Goal: Task Accomplishment & Management: Use online tool/utility

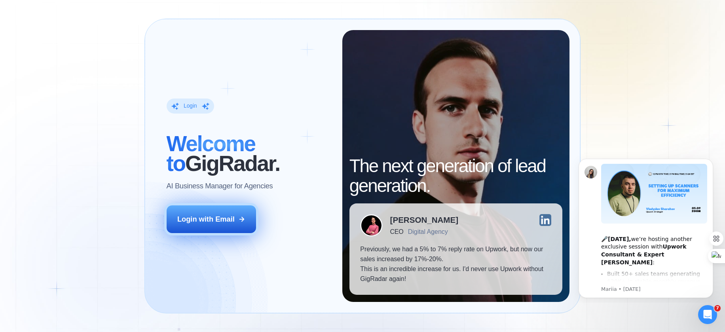
click at [252, 221] on button "Login with Email" at bounding box center [212, 220] width 90 height 28
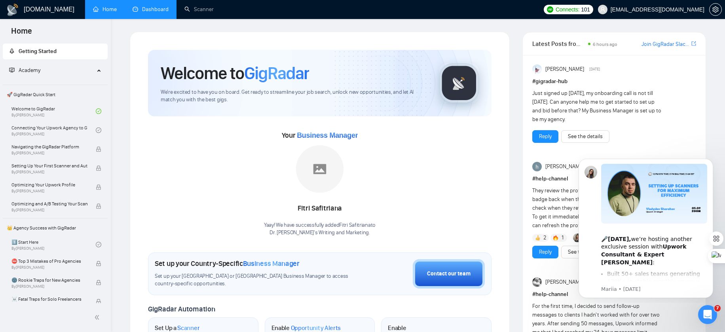
click at [136, 7] on link "Dashboard" at bounding box center [151, 9] width 36 height 7
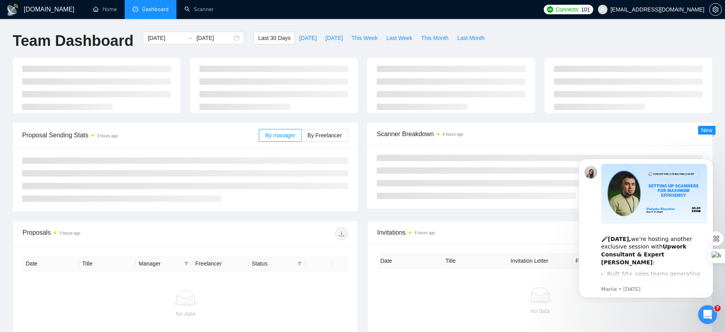
type input "[DATE]"
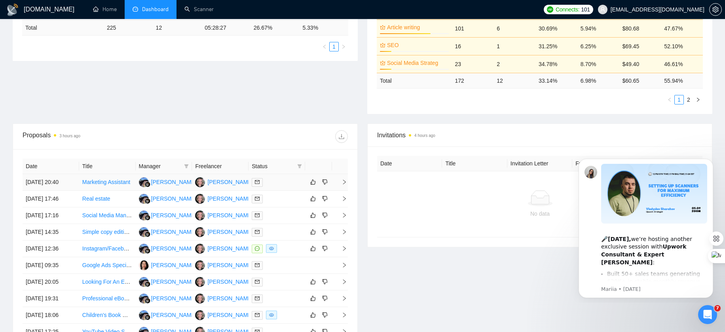
scroll to position [225, 0]
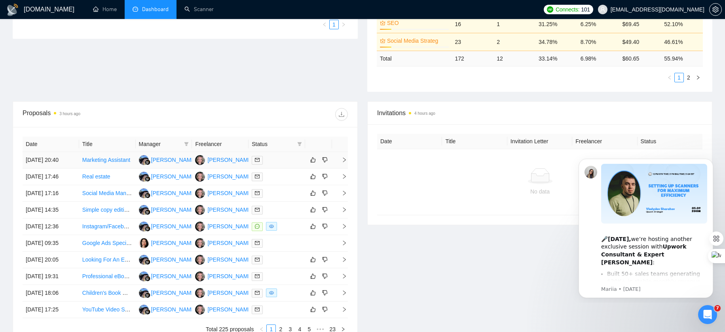
drag, startPoint x: 282, startPoint y: 151, endPoint x: 286, endPoint y: 159, distance: 8.5
click at [286, 159] on td at bounding box center [277, 160] width 57 height 17
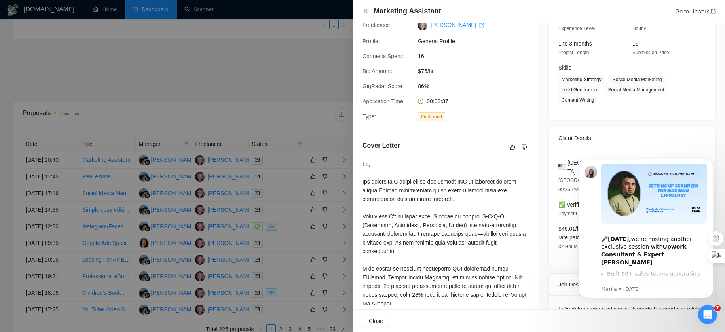
scroll to position [95, 0]
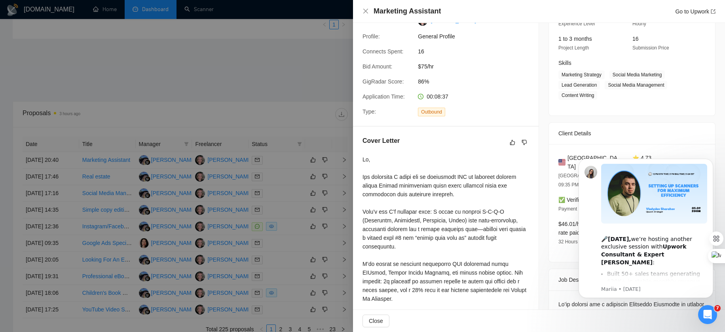
click at [318, 175] on div at bounding box center [362, 166] width 725 height 332
click at [314, 163] on div at bounding box center [362, 166] width 725 height 332
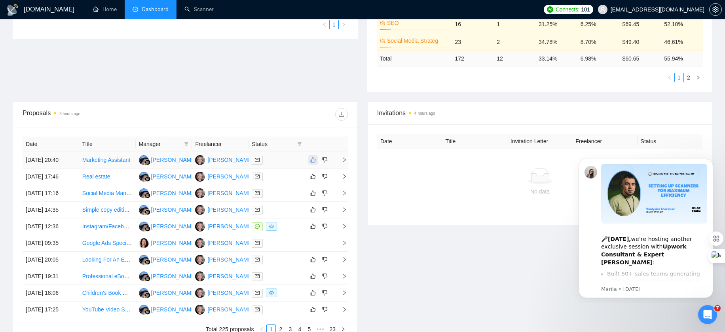
click at [312, 161] on icon "like" at bounding box center [313, 160] width 6 height 6
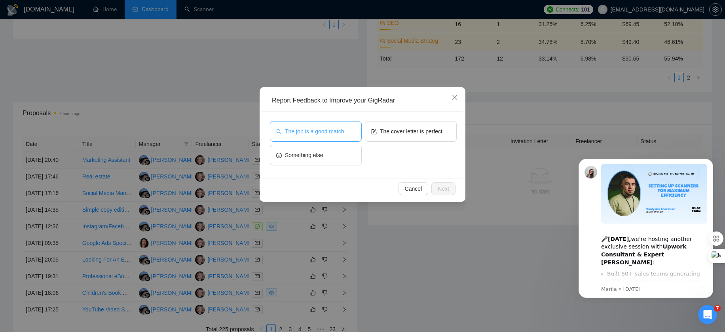
click at [344, 129] on span "The job is a good match" at bounding box center [314, 131] width 59 height 9
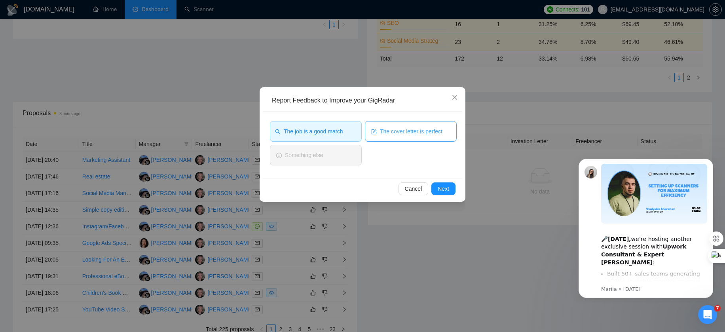
click at [381, 129] on span "The cover letter is perfect" at bounding box center [411, 131] width 63 height 9
click at [452, 189] on button "Next" at bounding box center [444, 189] width 24 height 13
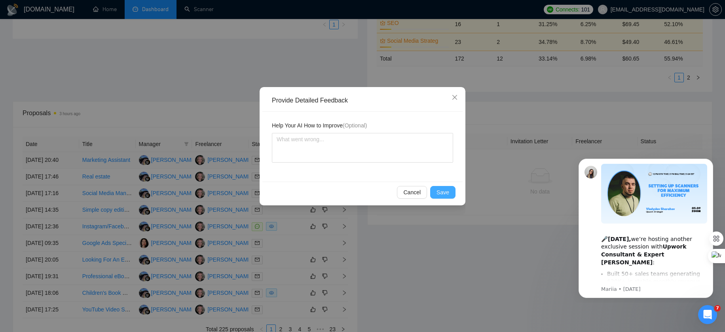
click at [451, 196] on button "Save" at bounding box center [442, 192] width 25 height 13
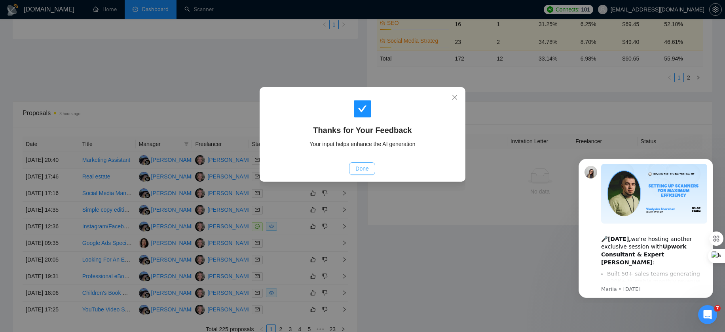
drag, startPoint x: 411, startPoint y: 194, endPoint x: 363, endPoint y: 171, distance: 54.0
click at [411, 194] on div "Thanks for Your Feedback Your input helps enhance the AI generation Done" at bounding box center [362, 166] width 725 height 332
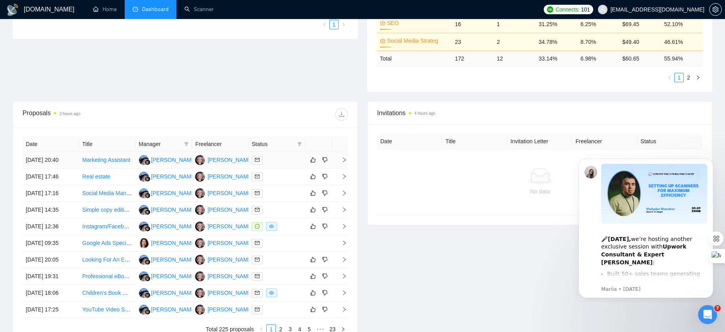
click at [362, 170] on div "Thanks for Your Feedback Your input helps enhance the AI generation Done" at bounding box center [362, 166] width 725 height 332
click at [290, 231] on div at bounding box center [277, 226] width 50 height 9
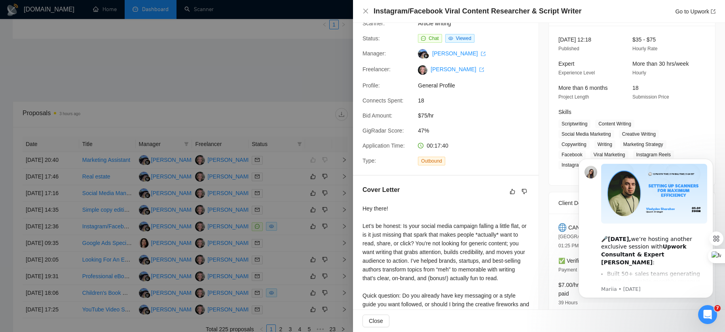
scroll to position [60, 0]
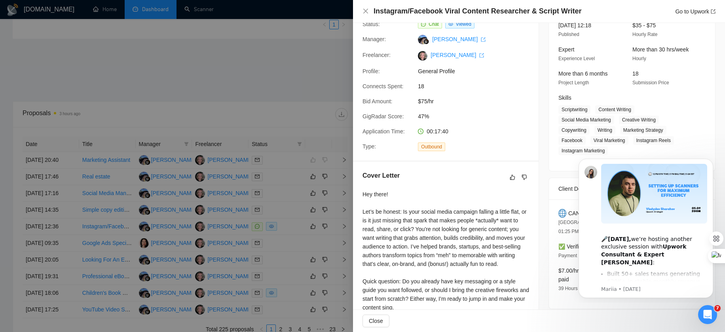
click at [229, 92] on div at bounding box center [362, 166] width 725 height 332
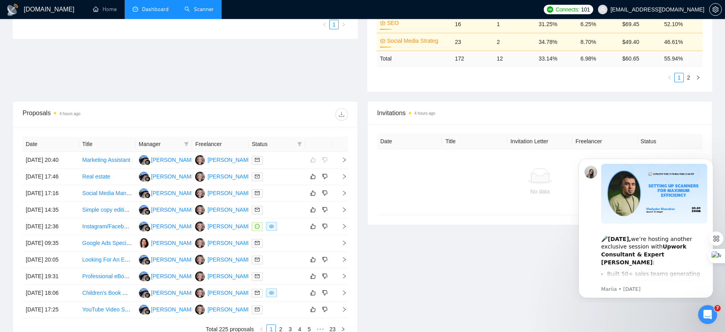
click at [197, 13] on link "Scanner" at bounding box center [199, 9] width 29 height 7
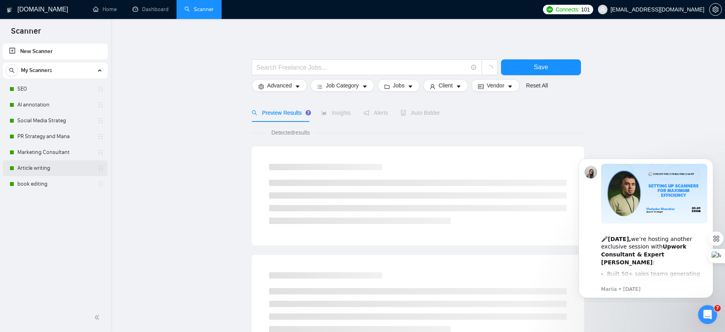
click at [52, 167] on link "Article writing" at bounding box center [54, 168] width 75 height 16
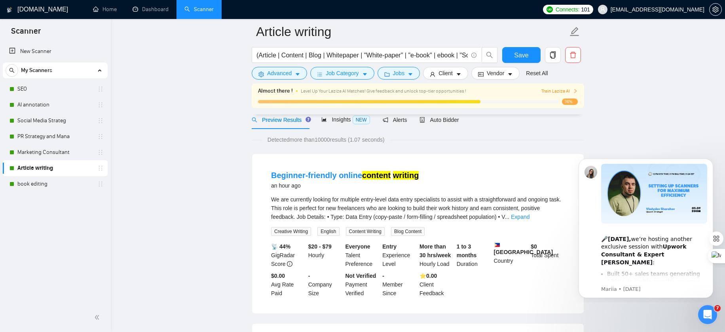
scroll to position [47, 0]
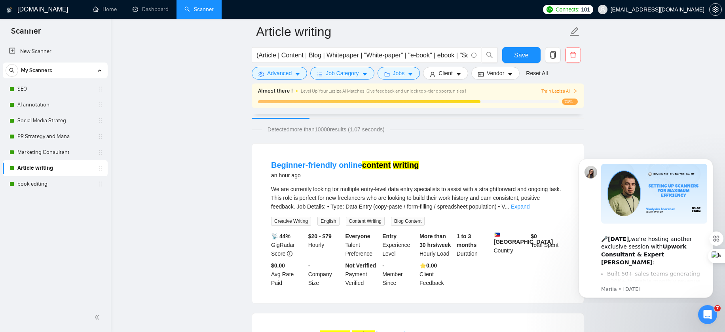
click at [568, 95] on div "Almost there ! Level Up Your Laziza AI Matches! Give feedback and unlock top-ti…" at bounding box center [418, 96] width 320 height 18
click at [568, 91] on span "Train Laziza AI" at bounding box center [560, 92] width 36 height 8
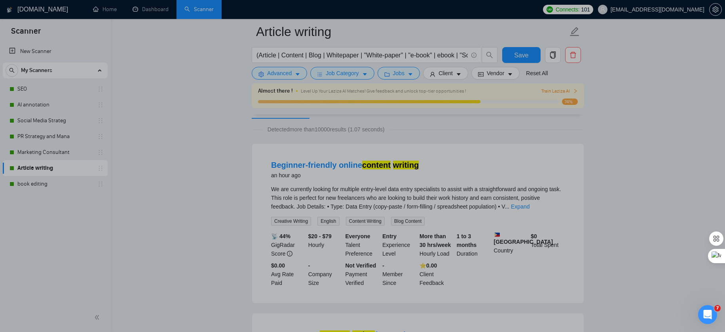
scroll to position [0, 0]
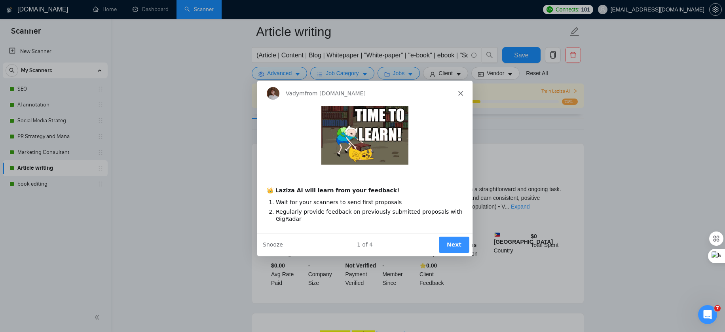
click at [454, 240] on button "Next" at bounding box center [454, 244] width 30 height 16
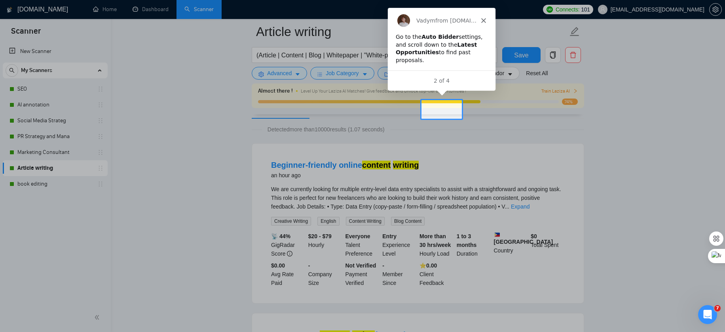
click at [537, 107] on div at bounding box center [593, 109] width 263 height 19
click at [486, 14] on div "Vadym from [DOMAIN_NAME]" at bounding box center [442, 20] width 108 height 25
click at [485, 20] on icon "Close" at bounding box center [483, 20] width 5 height 5
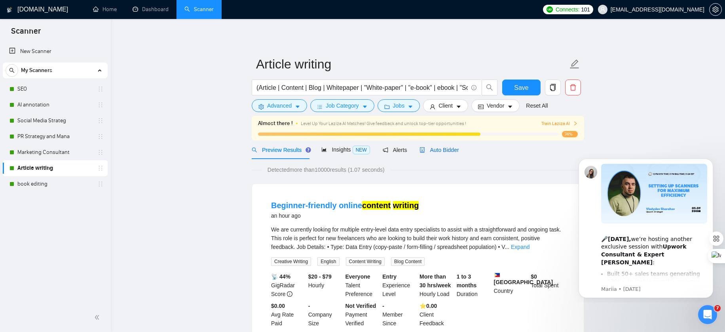
click at [449, 153] on div "Auto Bidder" at bounding box center [439, 150] width 39 height 9
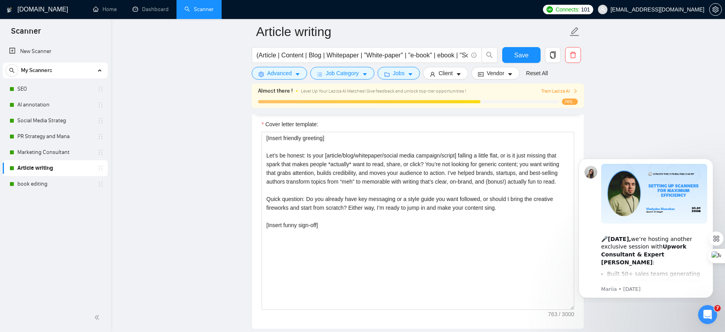
scroll to position [920, 0]
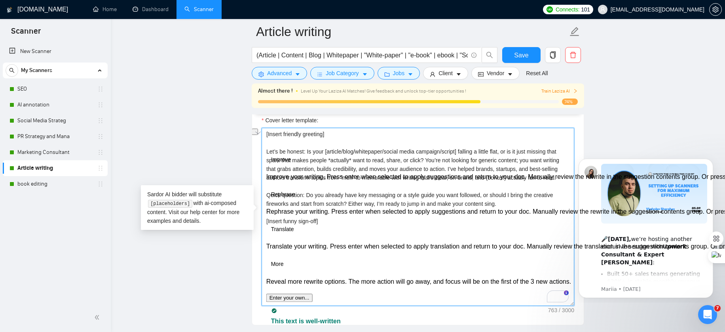
drag, startPoint x: 309, startPoint y: 149, endPoint x: 263, endPoint y: 146, distance: 45.7
click at [263, 146] on div "Cover Letter Options Cover letter template: [Insert friendly greeting] Let’s be…" at bounding box center [418, 205] width 333 height 242
click at [520, 149] on textarea "[Insert friendly greeting] Let’s be honest: Is your [article/blog/whitepaper/so…" at bounding box center [418, 217] width 313 height 178
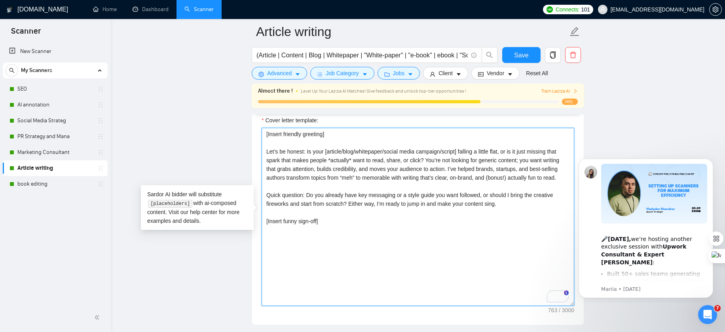
click at [353, 227] on textarea "[Insert friendly greeting] Let’s be honest: Is your [article/blog/whitepaper/so…" at bounding box center [418, 217] width 313 height 178
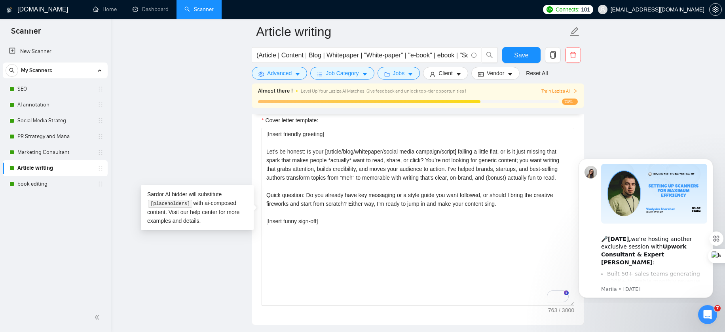
click at [218, 167] on main "Article writing (Article | Content | Blog | Whitepaper | "White-paper" | "e-boo…" at bounding box center [418, 310] width 589 height 2396
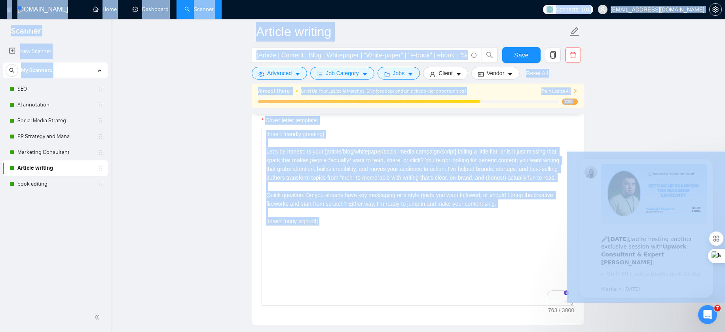
copy body "Scanner New Scanner My Scanners SEO AI annotation Social Media Strateg PR Strat…"
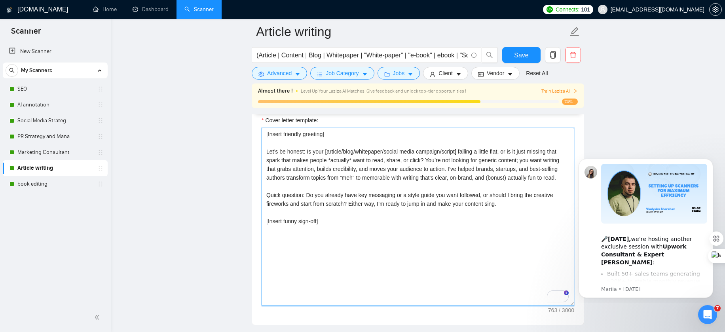
click at [339, 204] on textarea "[Insert friendly greeting] Let’s be honest: Is your [article/blog/whitepaper/so…" at bounding box center [418, 217] width 313 height 178
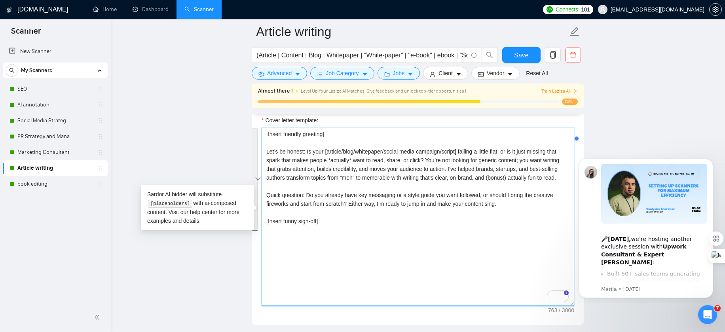
click at [360, 149] on textarea "[Insert friendly greeting] Let’s be honest: Is your [article/blog/whitepaper/so…" at bounding box center [418, 217] width 313 height 178
click at [328, 135] on textarea "[Insert friendly greeting] Let’s be honest: Is your [article/blog/whitepaper/so…" at bounding box center [418, 217] width 313 height 178
drag, startPoint x: 347, startPoint y: 131, endPoint x: 366, endPoint y: 243, distance: 112.8
click at [366, 243] on textarea "[Insert friendly greeting] Let’s be honest: Is your [article/blog/whitepaper/so…" at bounding box center [418, 217] width 313 height 178
click at [356, 215] on textarea "[Insert friendly greeting] Let’s be honest: Is your [article/blog/whitepaper/so…" at bounding box center [418, 217] width 313 height 178
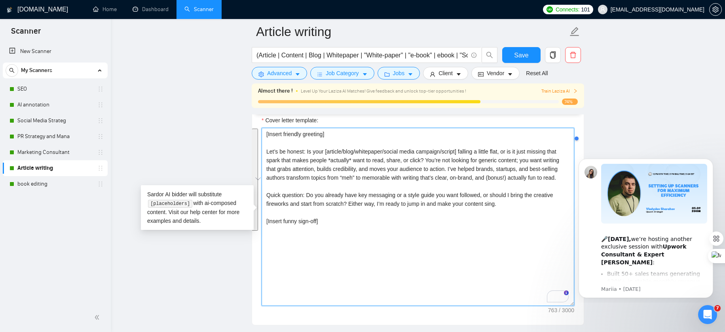
paste textarea "Hi [Client’s Name], I help brands, startups, and authors turn content from “goo…"
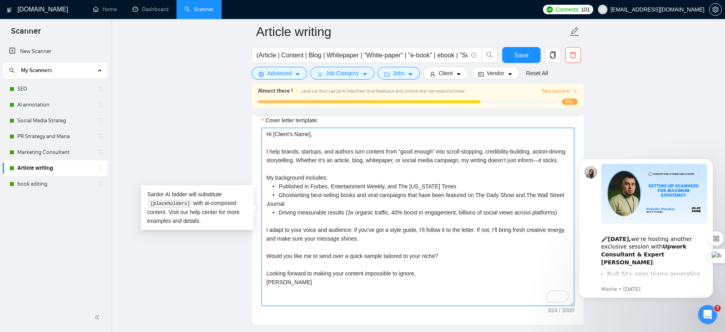
drag, startPoint x: 329, startPoint y: 132, endPoint x: 200, endPoint y: 115, distance: 129.8
click at [200, 115] on main "Article writing (Article | Content | Blog | Whitepaper | "White-paper" | "e-boo…" at bounding box center [418, 310] width 589 height 2396
click at [343, 186] on textarea "Hello there! I help brands, startups, and authors turn content from “good enoug…" at bounding box center [418, 217] width 313 height 178
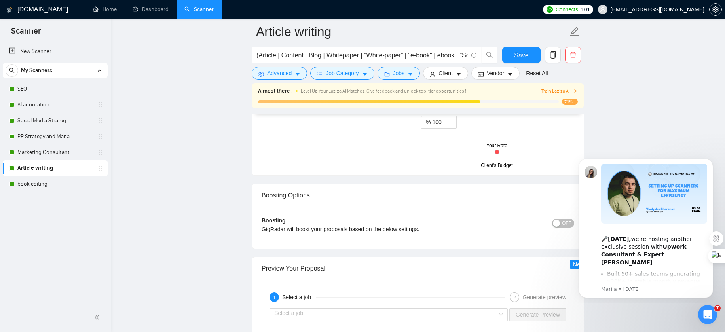
scroll to position [1342, 0]
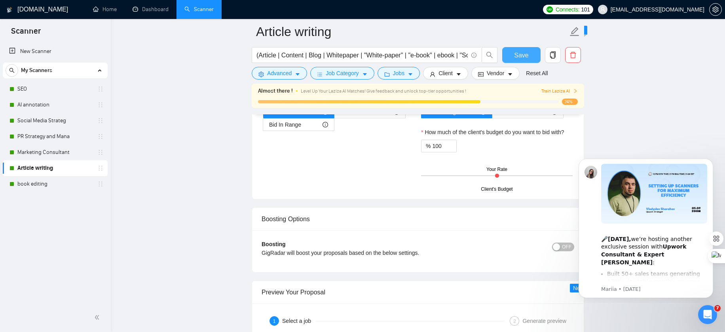
type textarea "Hello there! I help brands, startups, and authors turn content from “good enoug…"
click at [528, 57] on span "Save" at bounding box center [521, 55] width 14 height 10
